Goal: Register for event/course

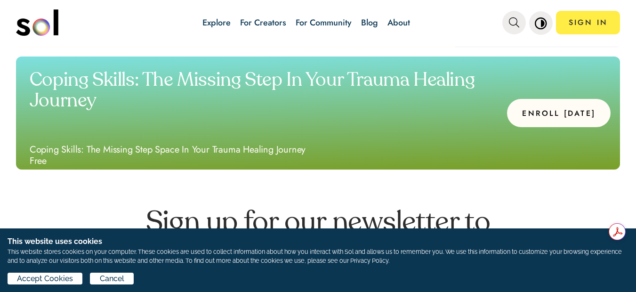
scroll to position [1034, 0]
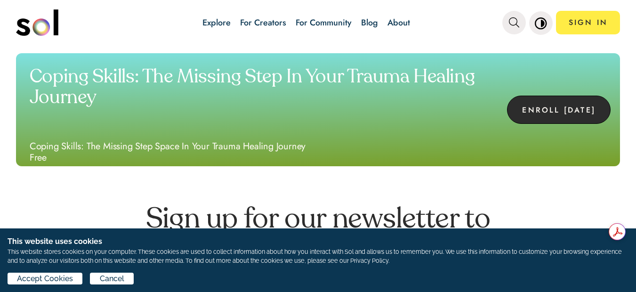
click at [566, 120] on button "ENROLL [DATE]" at bounding box center [559, 110] width 104 height 28
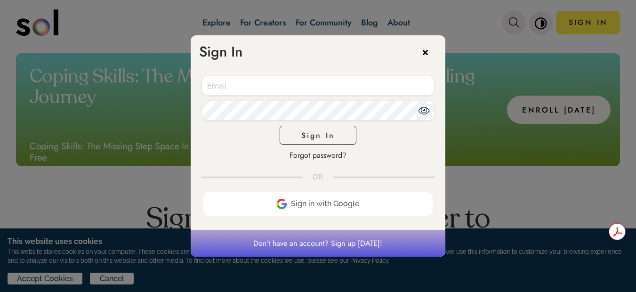
click at [320, 96] on div "Accept Terms of Use and Privacy Policy Sign In Forgot password?" at bounding box center [318, 116] width 254 height 111
click at [321, 93] on input "email" at bounding box center [318, 85] width 232 height 19
type input "[EMAIL_ADDRESS][DOMAIN_NAME]"
click at [329, 132] on span "Sign In" at bounding box center [317, 135] width 33 height 11
click at [421, 112] on icon at bounding box center [423, 111] width 11 height 8
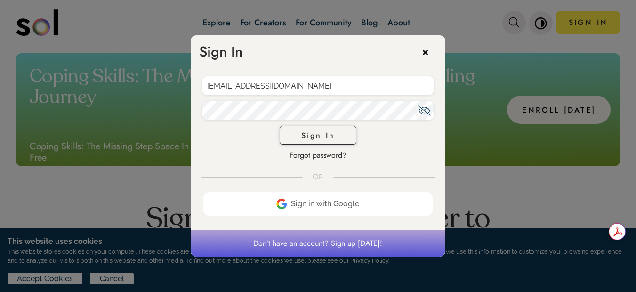
click at [341, 138] on button "Sign In" at bounding box center [318, 135] width 77 height 19
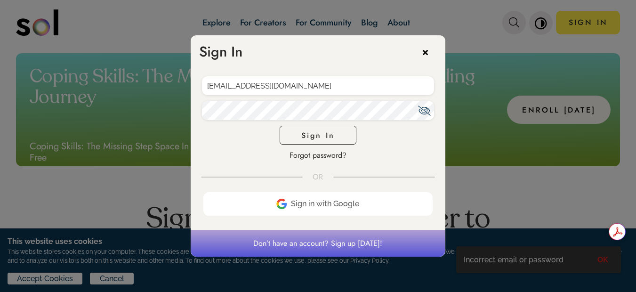
click at [428, 56] on icon at bounding box center [430, 51] width 14 height 14
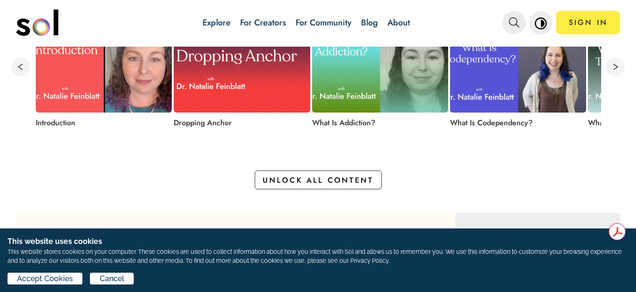
scroll to position [433, 0]
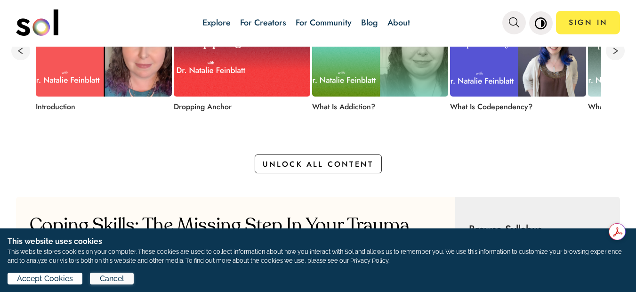
click at [110, 281] on span "Cancel" at bounding box center [112, 278] width 24 height 11
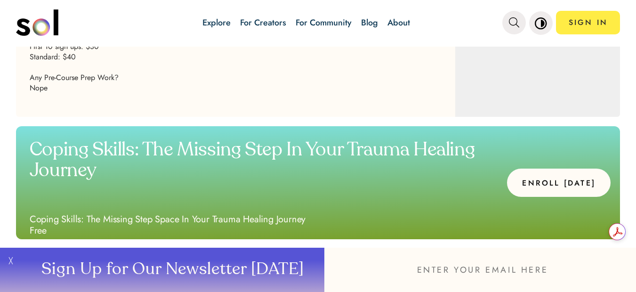
scroll to position [961, 0]
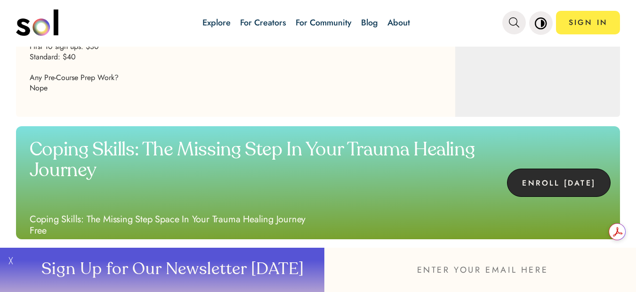
click at [527, 175] on button "ENROLL [DATE]" at bounding box center [559, 182] width 104 height 28
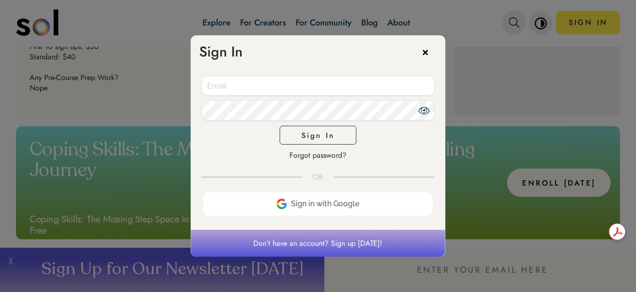
click at [254, 83] on input "email" at bounding box center [318, 85] width 232 height 19
click at [300, 135] on button "Sign In" at bounding box center [318, 135] width 77 height 19
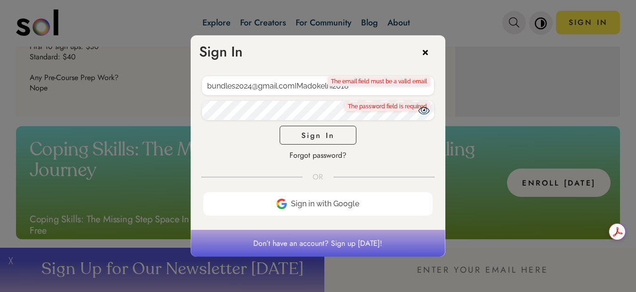
click at [303, 121] on div "bundles2024@gmail.comIMadokelni2018* The email field must be a valid email The …" at bounding box center [318, 116] width 254 height 111
click at [371, 82] on p "The email field must be a valid email" at bounding box center [379, 78] width 103 height 9
click at [371, 88] on input "bundles2024@gmail.comIMadokelni2018*" at bounding box center [318, 85] width 232 height 19
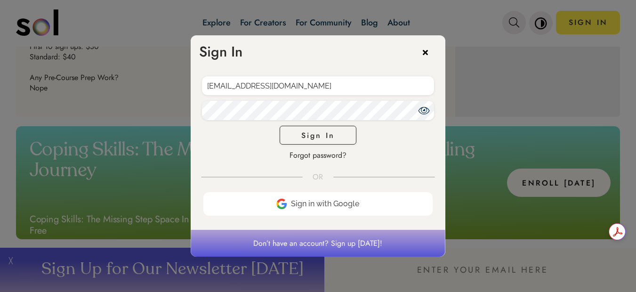
type input "[EMAIL_ADDRESS][DOMAIN_NAME]"
click at [341, 133] on button "Sign In" at bounding box center [318, 135] width 77 height 19
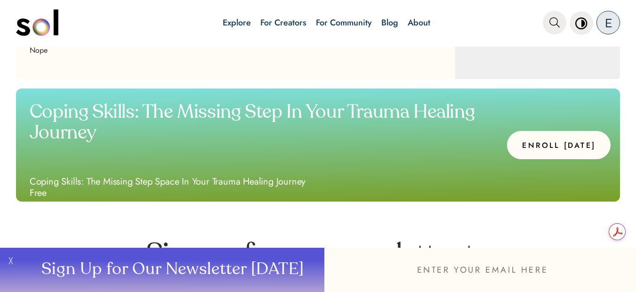
scroll to position [924, 0]
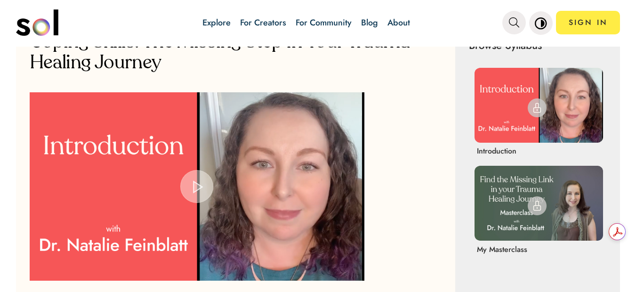
scroll to position [629, 0]
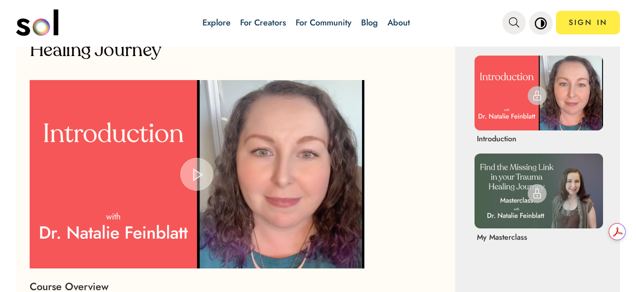
click at [515, 170] on img at bounding box center [538, 190] width 128 height 75
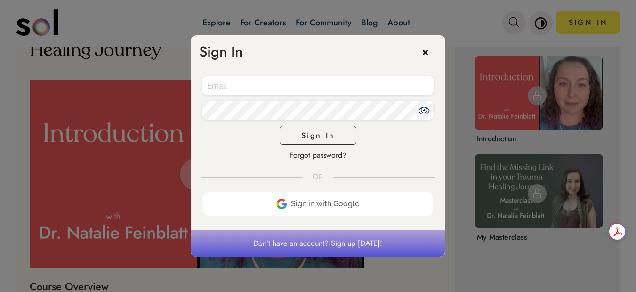
click at [343, 242] on p "Don’t have an account? Sign up today!" at bounding box center [318, 243] width 254 height 26
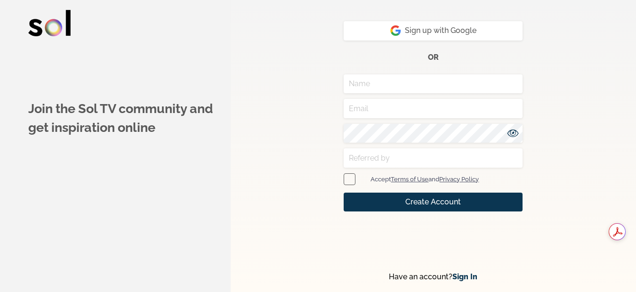
type input "[EMAIL_ADDRESS][DOMAIN_NAME]"
click at [361, 156] on input "text" at bounding box center [433, 157] width 179 height 19
click at [354, 176] on span at bounding box center [350, 179] width 12 height 12
click at [350, 176] on input "checkbox" at bounding box center [347, 179] width 6 height 6
checkbox input "true"
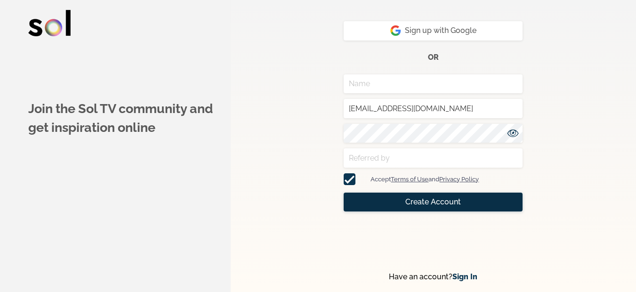
click at [421, 209] on button "Create Account" at bounding box center [433, 201] width 179 height 19
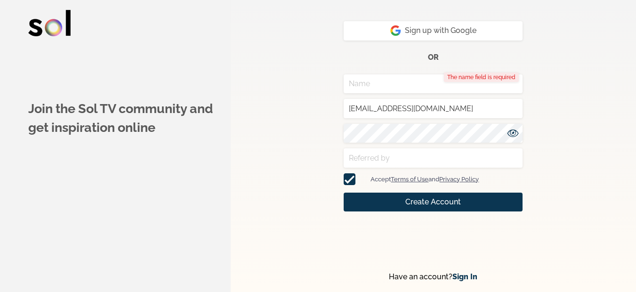
click at [396, 80] on input "text" at bounding box center [433, 83] width 179 height 19
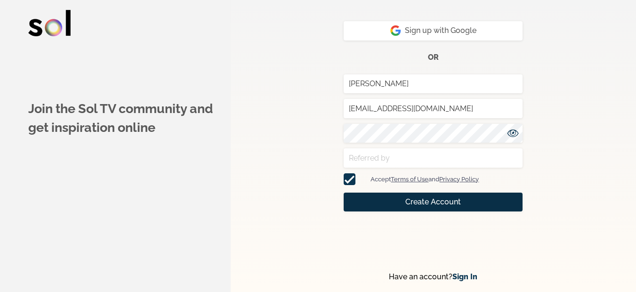
type input "[PERSON_NAME]"
click at [437, 201] on span "Create Account" at bounding box center [433, 201] width 56 height 11
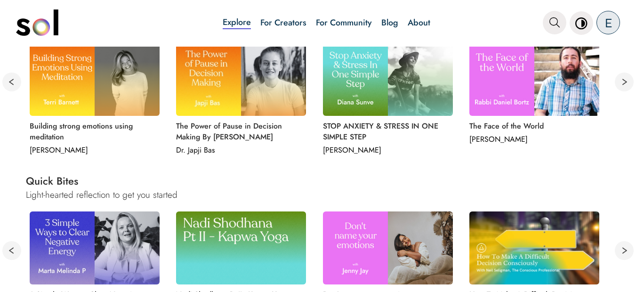
scroll to position [428, 0]
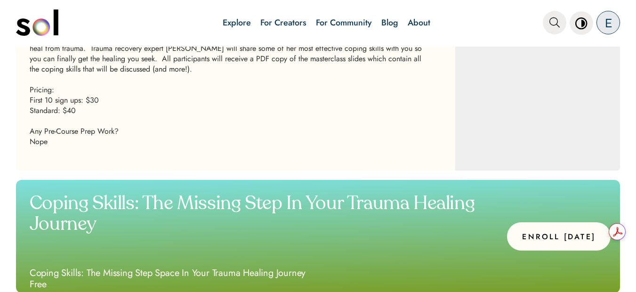
scroll to position [886, 0]
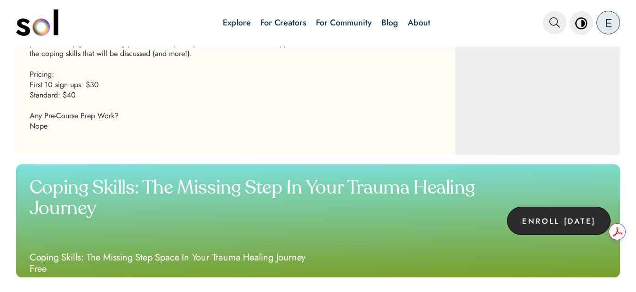
click at [551, 215] on button "ENROLL [DATE]" at bounding box center [559, 221] width 104 height 28
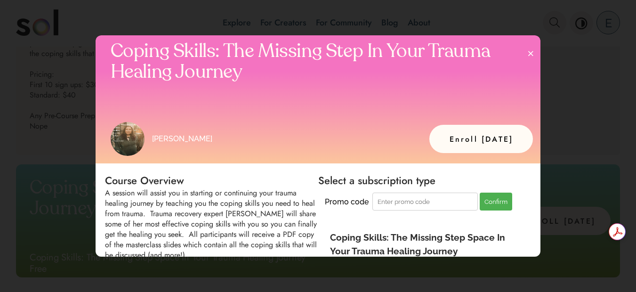
click at [422, 207] on input at bounding box center [424, 201] width 105 height 18
click at [433, 204] on input "MHB" at bounding box center [424, 201] width 105 height 18
type input "MHB24"
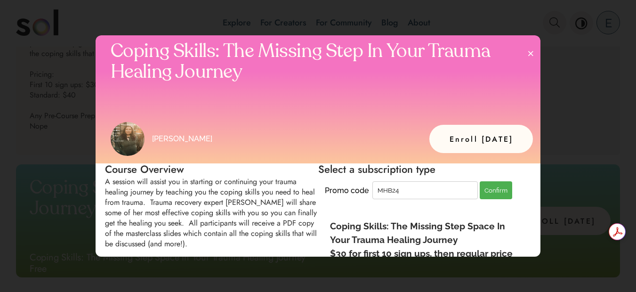
scroll to position [8, 0]
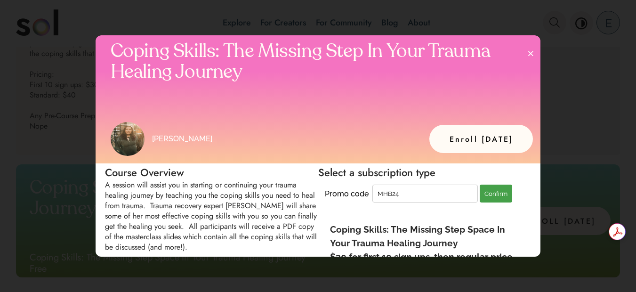
click at [482, 192] on button "Confirm" at bounding box center [495, 193] width 32 height 18
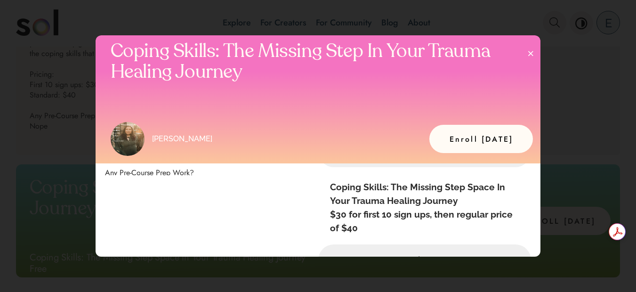
scroll to position [167, 0]
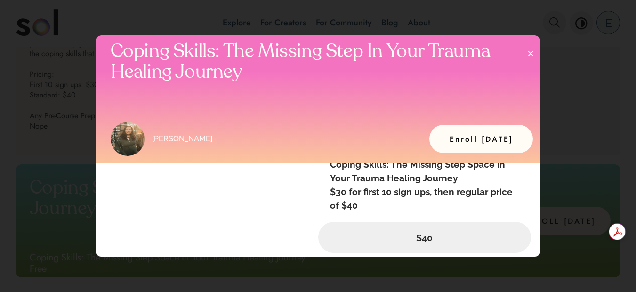
click at [482, 136] on button "Enroll Today" at bounding box center [481, 139] width 104 height 28
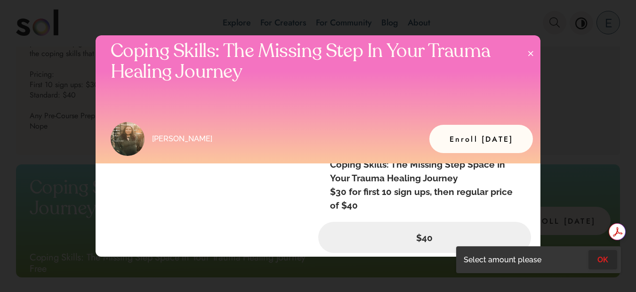
click at [601, 261] on button "OK" at bounding box center [602, 259] width 29 height 19
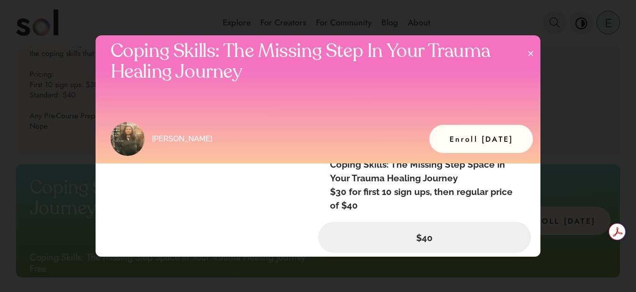
click at [460, 247] on div "$40" at bounding box center [424, 237] width 213 height 31
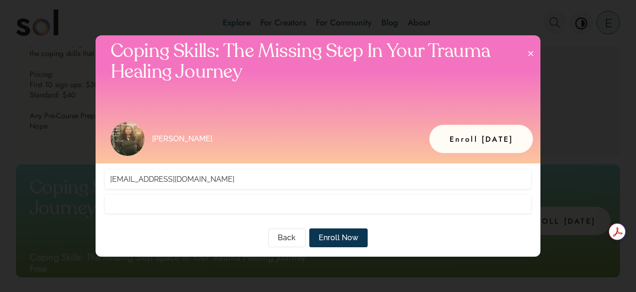
scroll to position [0, 0]
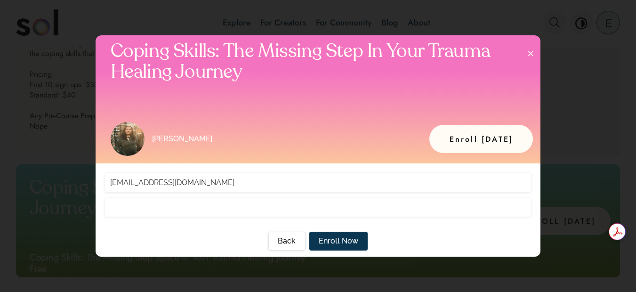
click at [288, 239] on span "Back" at bounding box center [287, 240] width 18 height 11
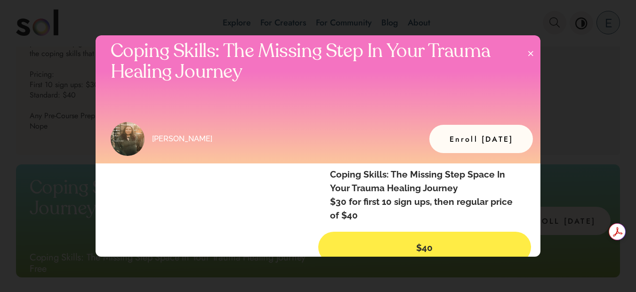
scroll to position [167, 0]
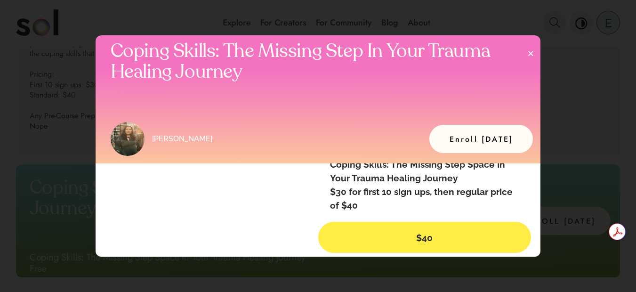
click at [542, 255] on div at bounding box center [318, 146] width 636 height 292
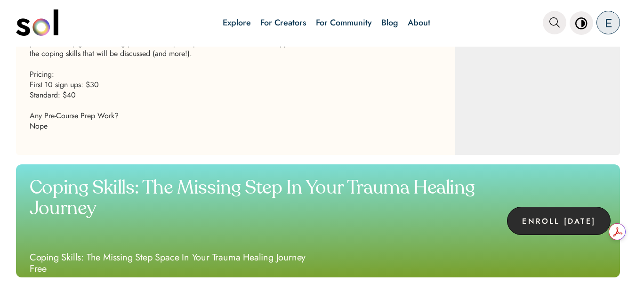
click at [564, 219] on button "ENROLL [DATE]" at bounding box center [559, 221] width 104 height 28
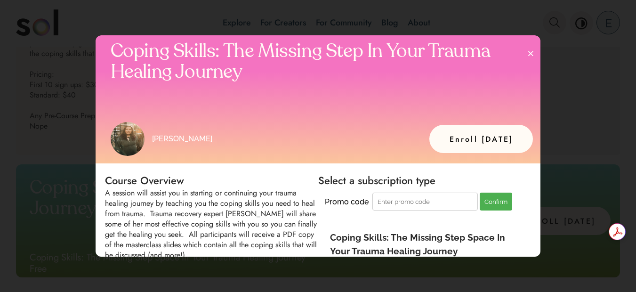
click at [457, 208] on input at bounding box center [424, 201] width 105 height 18
type input "MHB24"
click at [499, 201] on button "Confirm" at bounding box center [495, 201] width 32 height 18
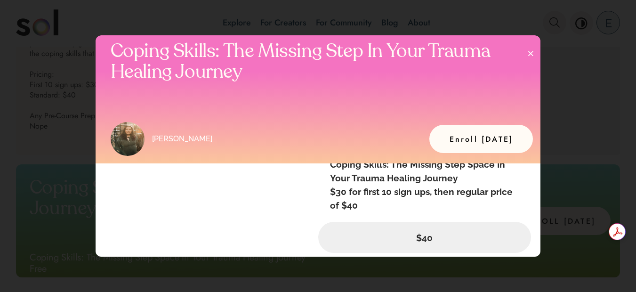
click at [502, 272] on div at bounding box center [318, 146] width 636 height 292
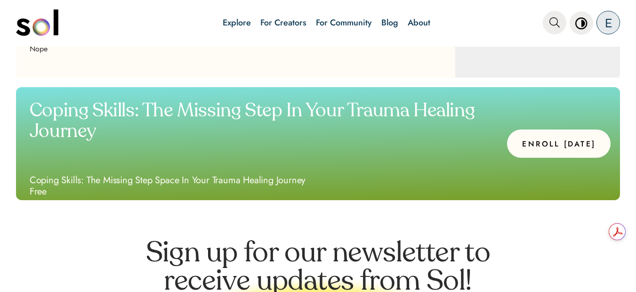
scroll to position [972, 0]
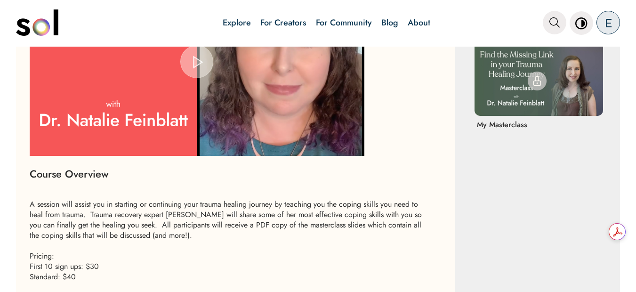
scroll to position [695, 0]
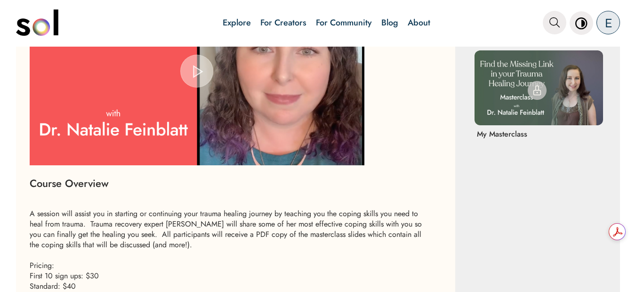
click at [197, 71] on span "Video Player" at bounding box center [197, 71] width 0 height 0
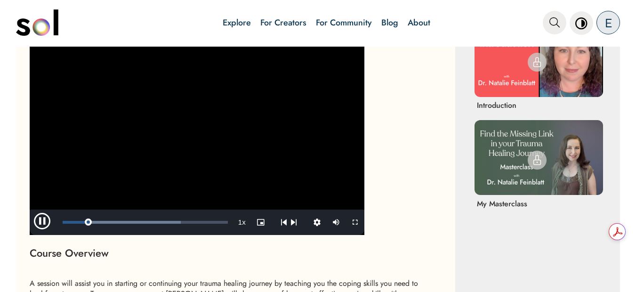
click at [40, 222] on span "Video Player" at bounding box center [44, 222] width 28 height 0
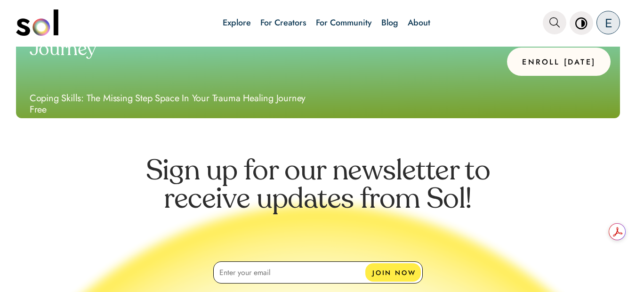
scroll to position [1035, 0]
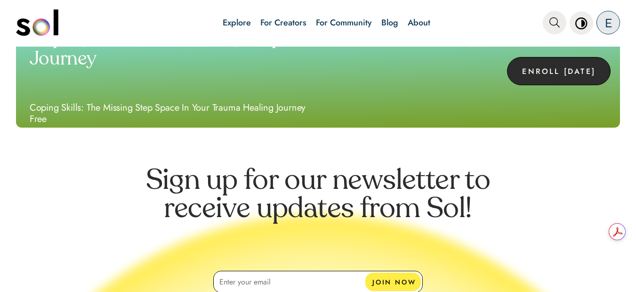
click at [512, 74] on button "ENROLL [DATE]" at bounding box center [559, 71] width 104 height 28
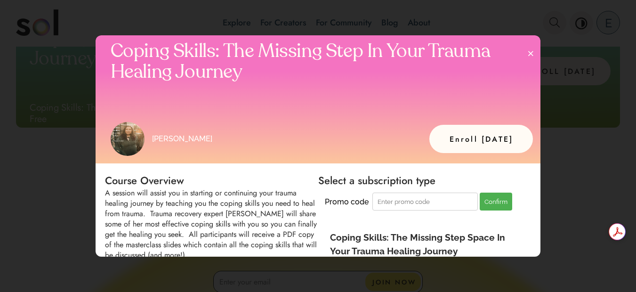
click at [510, 147] on button "Enroll Today" at bounding box center [481, 139] width 104 height 28
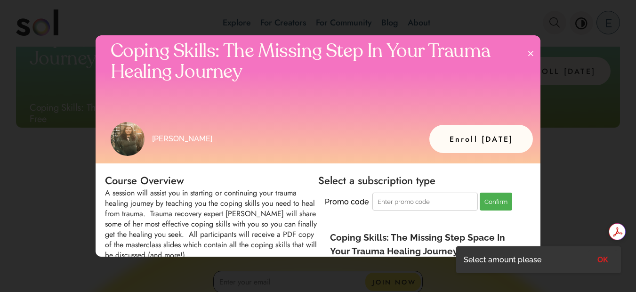
click at [508, 142] on button "Enroll Today" at bounding box center [481, 139] width 104 height 28
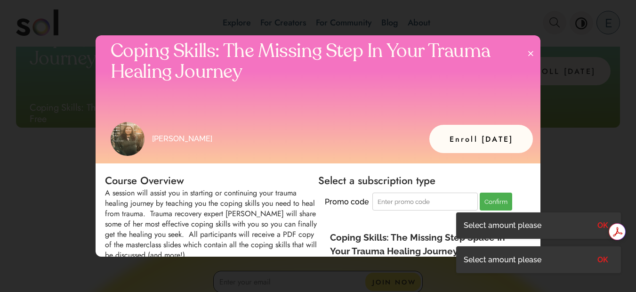
click at [587, 228] on div "Select amount please OK" at bounding box center [538, 225] width 165 height 27
click at [597, 228] on button "OK" at bounding box center [602, 225] width 29 height 19
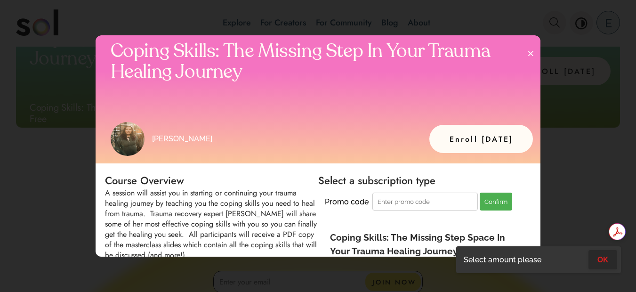
click at [599, 257] on button "OK" at bounding box center [602, 259] width 29 height 19
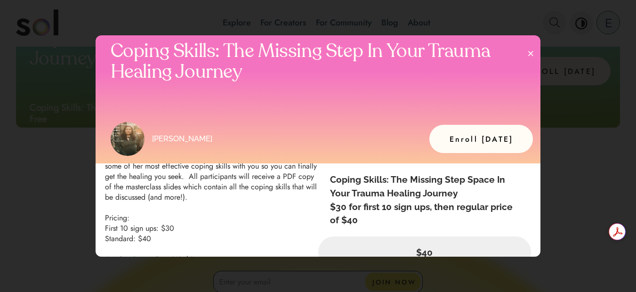
scroll to position [90, 0]
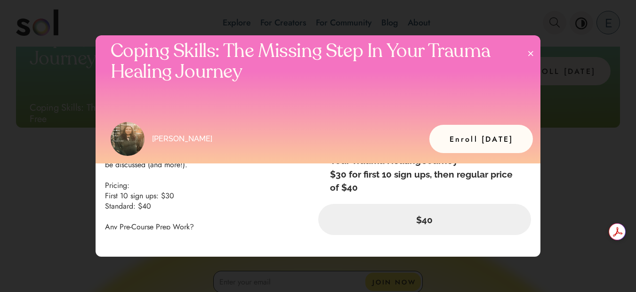
click at [418, 227] on div "$40" at bounding box center [424, 219] width 213 height 31
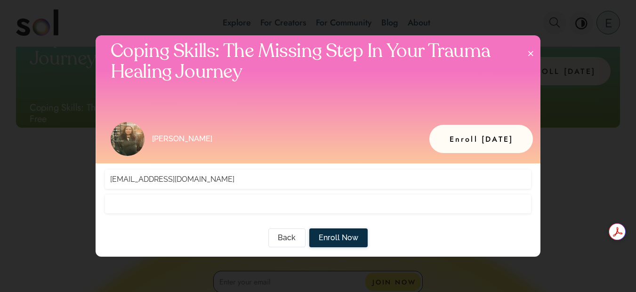
click at [344, 236] on span "Enroll Now" at bounding box center [339, 237] width 40 height 11
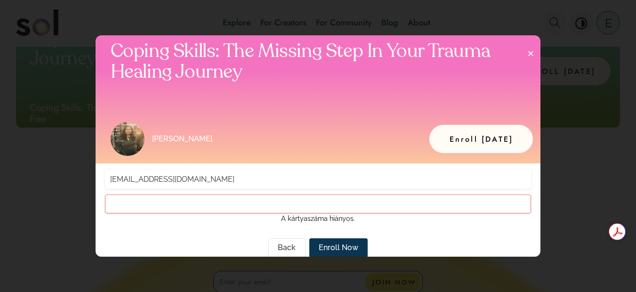
click at [532, 51] on icon "button" at bounding box center [530, 53] width 5 height 8
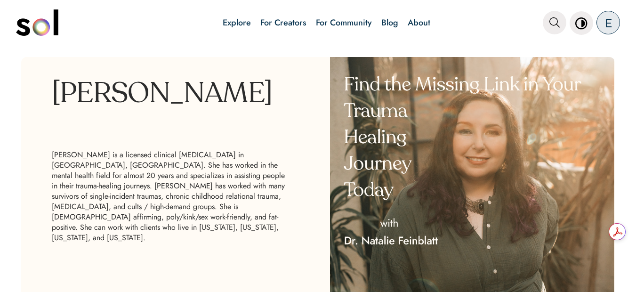
click at [613, 23] on div "E" at bounding box center [608, 23] width 24 height 24
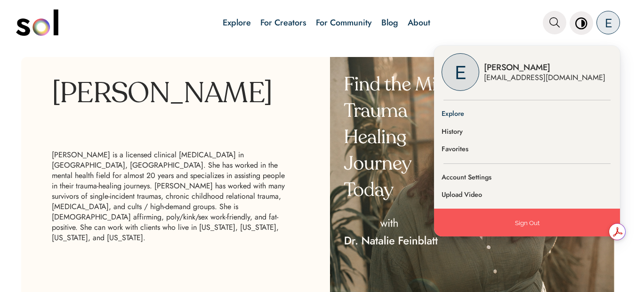
click at [459, 113] on link "Explore" at bounding box center [527, 114] width 186 height 18
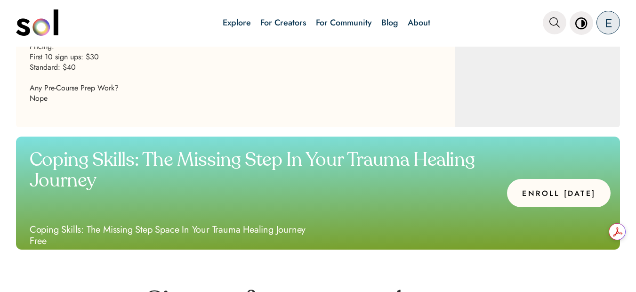
scroll to position [944, 0]
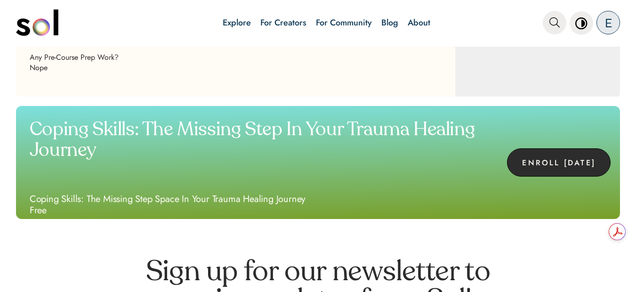
click at [572, 173] on button "ENROLL [DATE]" at bounding box center [559, 162] width 104 height 28
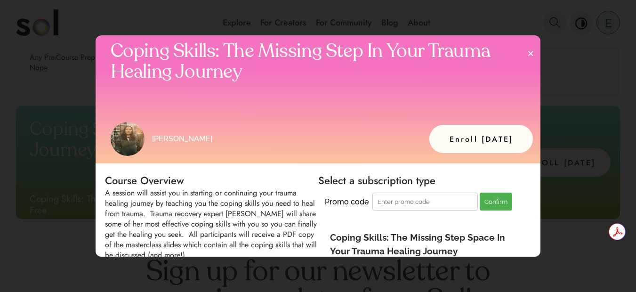
click at [412, 196] on input at bounding box center [424, 201] width 105 height 18
type input "MHB24"
click at [479, 207] on button "Confirm" at bounding box center [495, 201] width 32 height 18
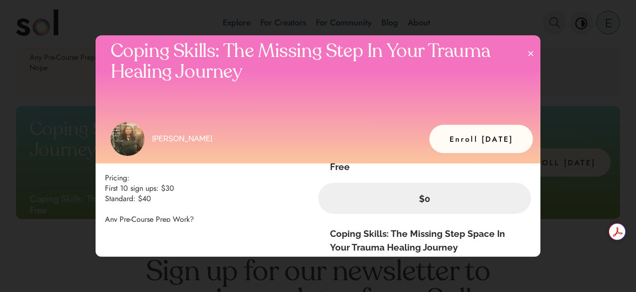
scroll to position [103, 0]
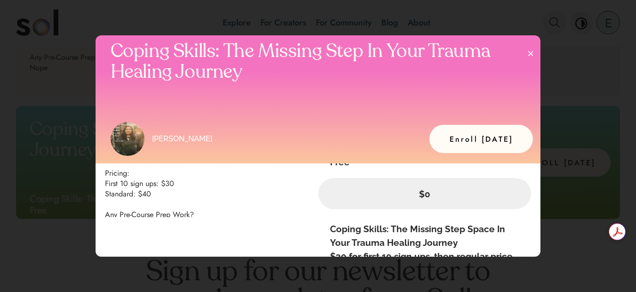
click at [452, 194] on p "$0" at bounding box center [425, 194] width 190 height 14
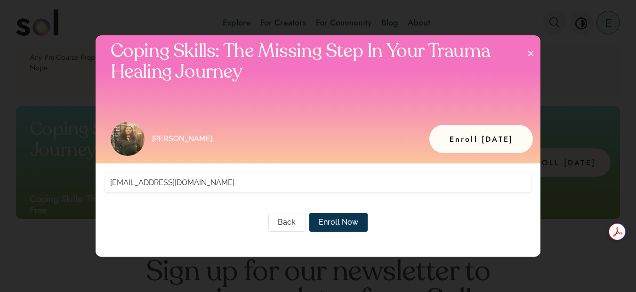
scroll to position [0, 0]
click at [360, 220] on button "Enroll Now" at bounding box center [338, 222] width 58 height 19
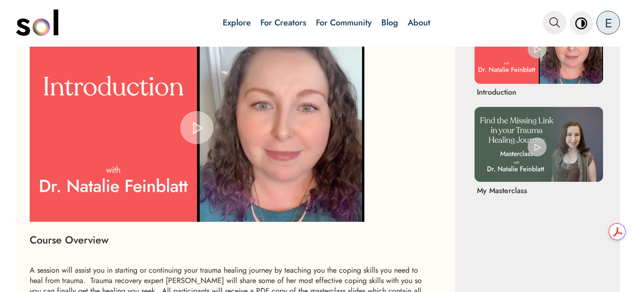
scroll to position [663, 0]
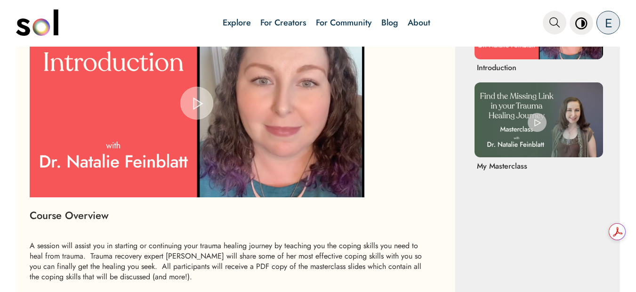
click at [197, 103] on span "Video Player" at bounding box center [197, 103] width 0 height 0
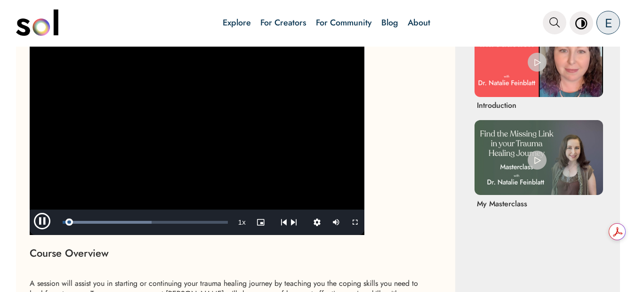
click at [43, 222] on span "Video Player" at bounding box center [44, 222] width 28 height 0
click at [525, 183] on img at bounding box center [538, 157] width 128 height 75
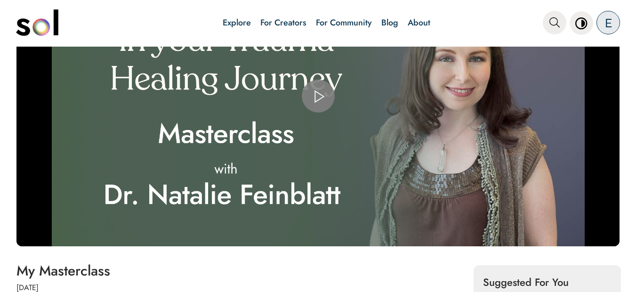
scroll to position [98, 0]
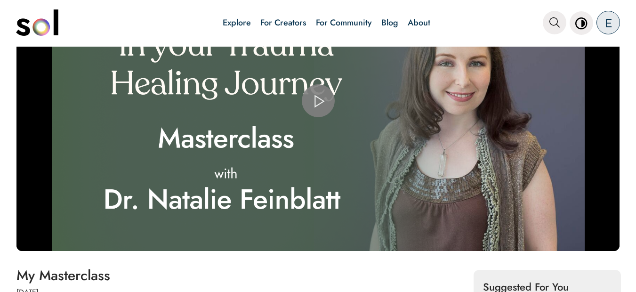
click at [318, 101] on span "Video Player" at bounding box center [318, 101] width 0 height 0
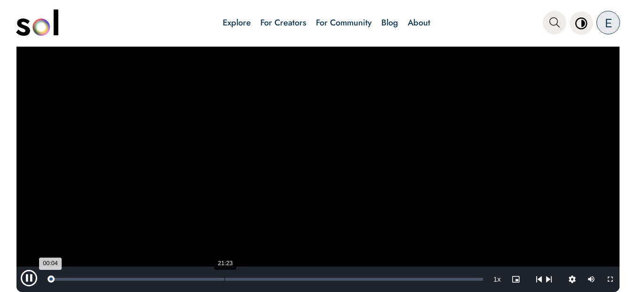
click at [224, 281] on div "Loaded : 1.17% 21:23 00:04" at bounding box center [266, 278] width 443 height 25
click at [257, 282] on div "Loaded : 42.97% 25:25 21:26" at bounding box center [266, 278] width 443 height 25
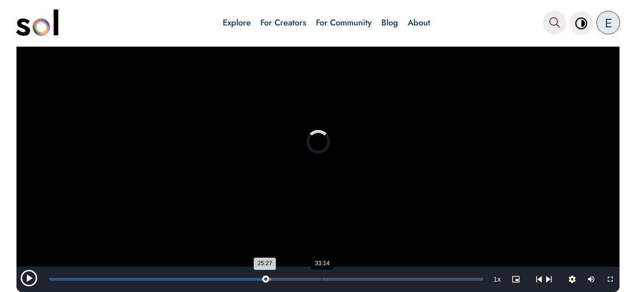
click at [321, 285] on div "Loaded : 51.17% 33:14 25:27" at bounding box center [266, 278] width 443 height 25
